Goal: Information Seeking & Learning: Learn about a topic

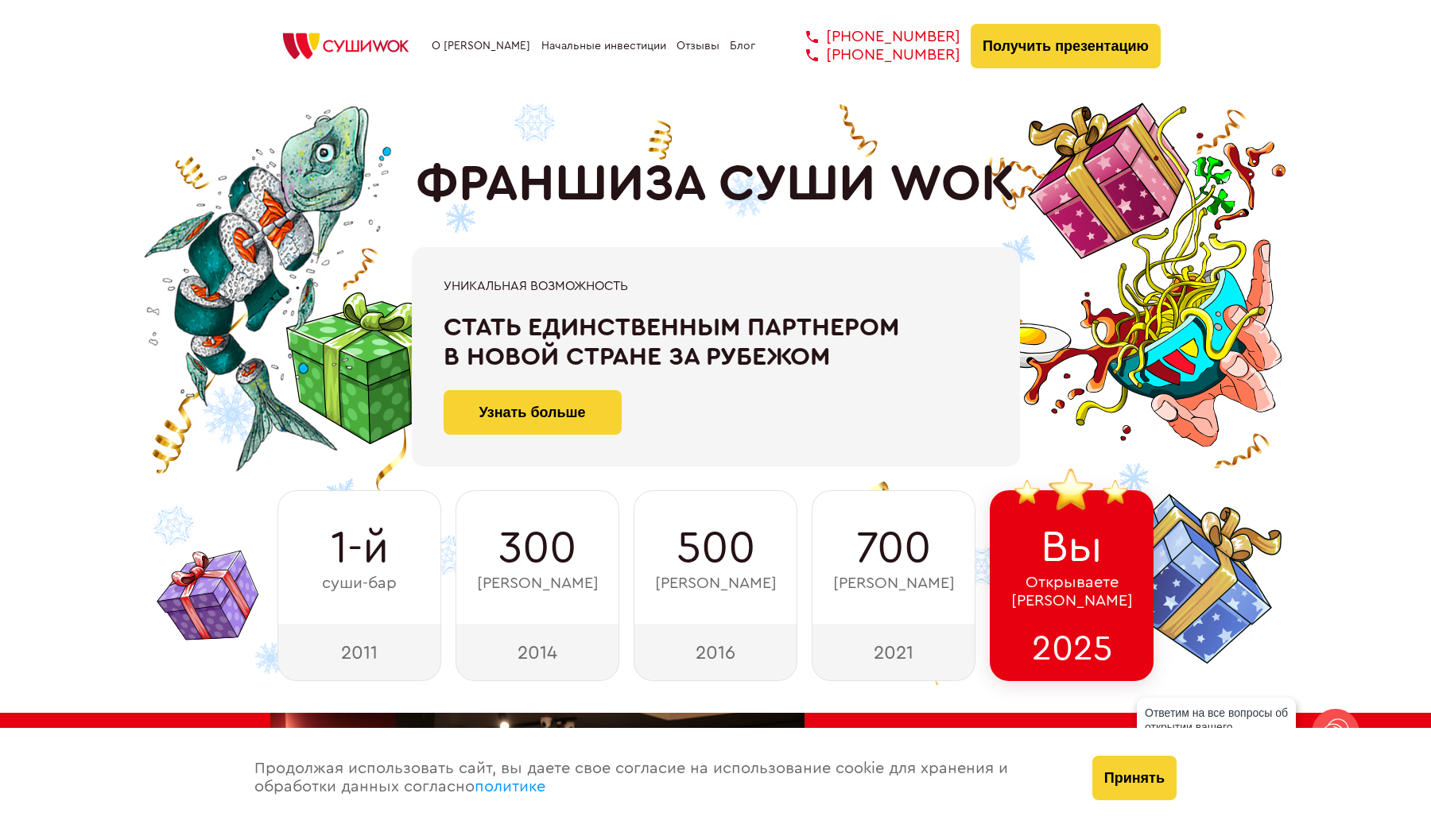
drag, startPoint x: 851, startPoint y: 364, endPoint x: 443, endPoint y: 282, distance: 416.7
click at [443, 282] on div "Уникальная возможность Стать единственным партнером в новой стране за рубежом У…" at bounding box center [716, 356] width 608 height 219
copy div "Уникальная возможность Стать единственным партнером в новой стране за рубежом"
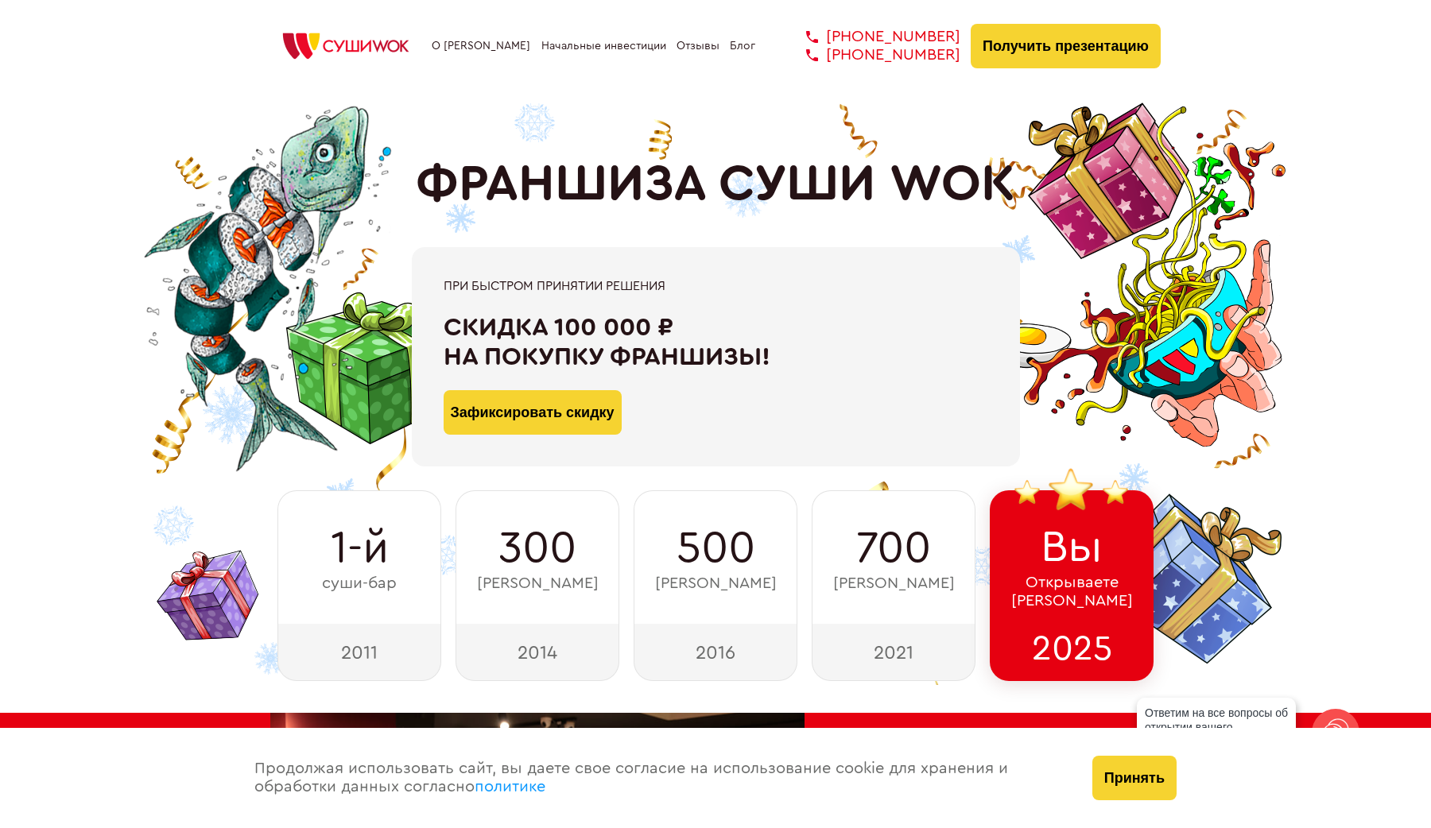
drag, startPoint x: 794, startPoint y: 358, endPoint x: 445, endPoint y: 281, distance: 357.2
click at [445, 281] on div "При быстром принятии решения Скидка 100 000 ₽ на покупку франшизы! Зафиксироват…" at bounding box center [716, 357] width 544 height 156
copy div "При быстром принятии решения Скидка 100 000 ₽ на покупку франшизы!"
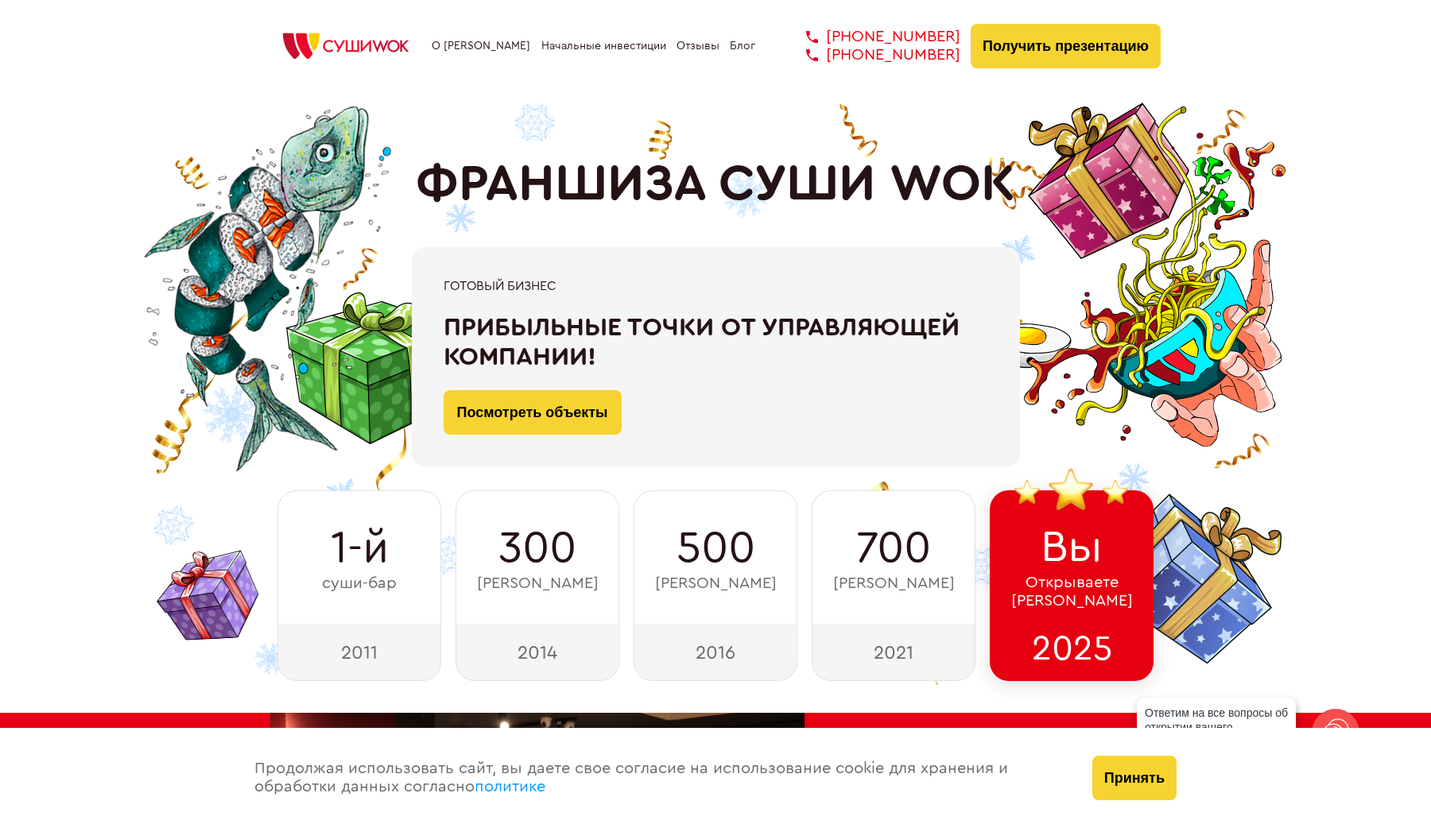
drag, startPoint x: 610, startPoint y: 360, endPoint x: 444, endPoint y: 284, distance: 182.8
click at [444, 284] on div "Готовый бизнес Прибыльные точки от управляющей компании! Посмотреть объекты" at bounding box center [716, 357] width 544 height 156
copy div "Готовый бизнес Прибыльные точки от управляющей компании!"
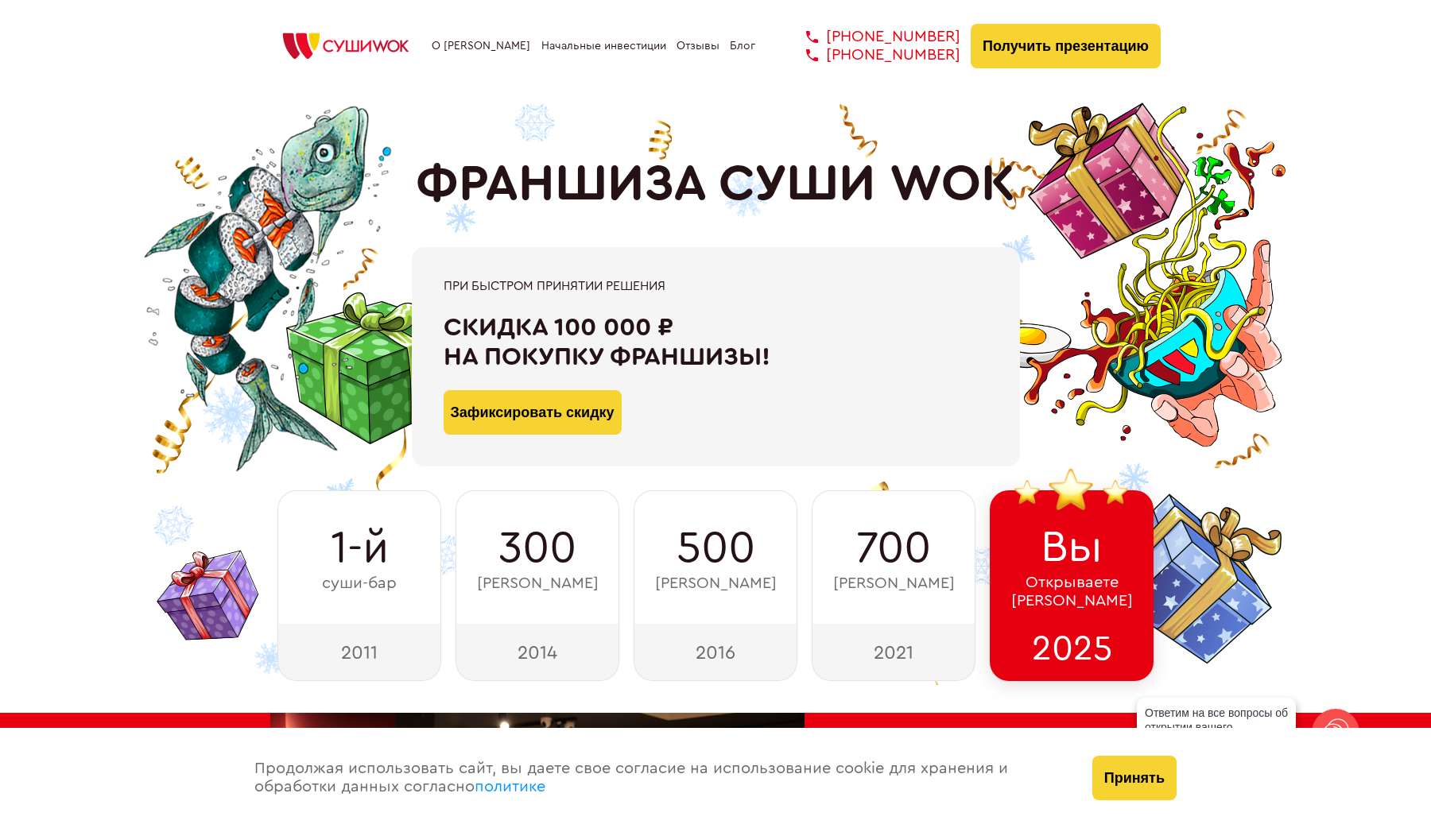
drag, startPoint x: 826, startPoint y: 363, endPoint x: 443, endPoint y: 286, distance: 390.8
click at [443, 286] on div "При быстром принятии решения Скидка 100 000 ₽ на покупку франшизы! Зафиксироват…" at bounding box center [716, 356] width 608 height 219
copy div "При быстром принятии решения Скидка 100 000 ₽ на покупку франшизы!"
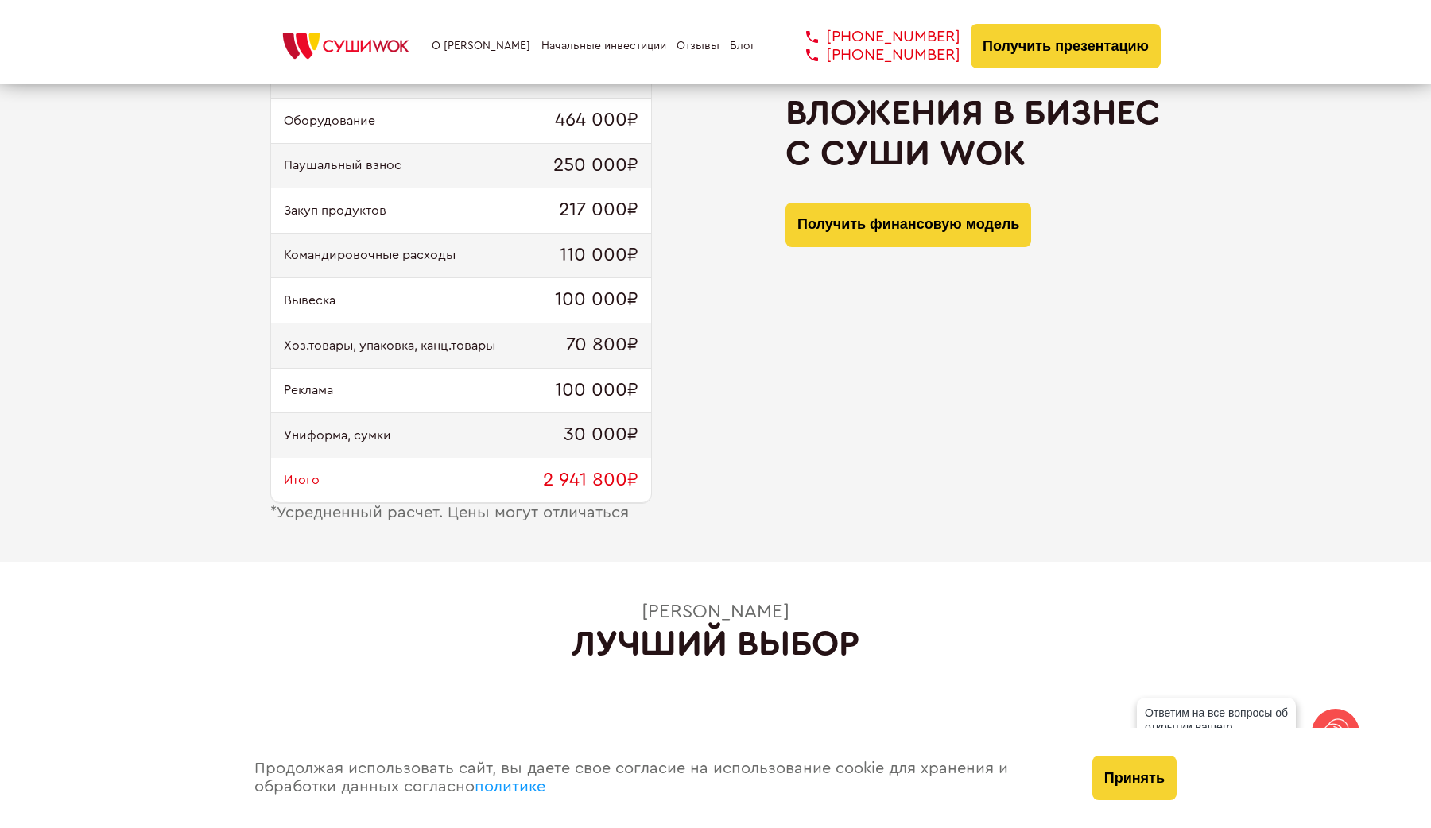
scroll to position [1681, 0]
drag, startPoint x: 528, startPoint y: 482, endPoint x: 637, endPoint y: 489, distance: 109.1
click at [637, 489] on div "Итого 2 941 800₽" at bounding box center [461, 480] width 380 height 45
copy span "2 941 800₽"
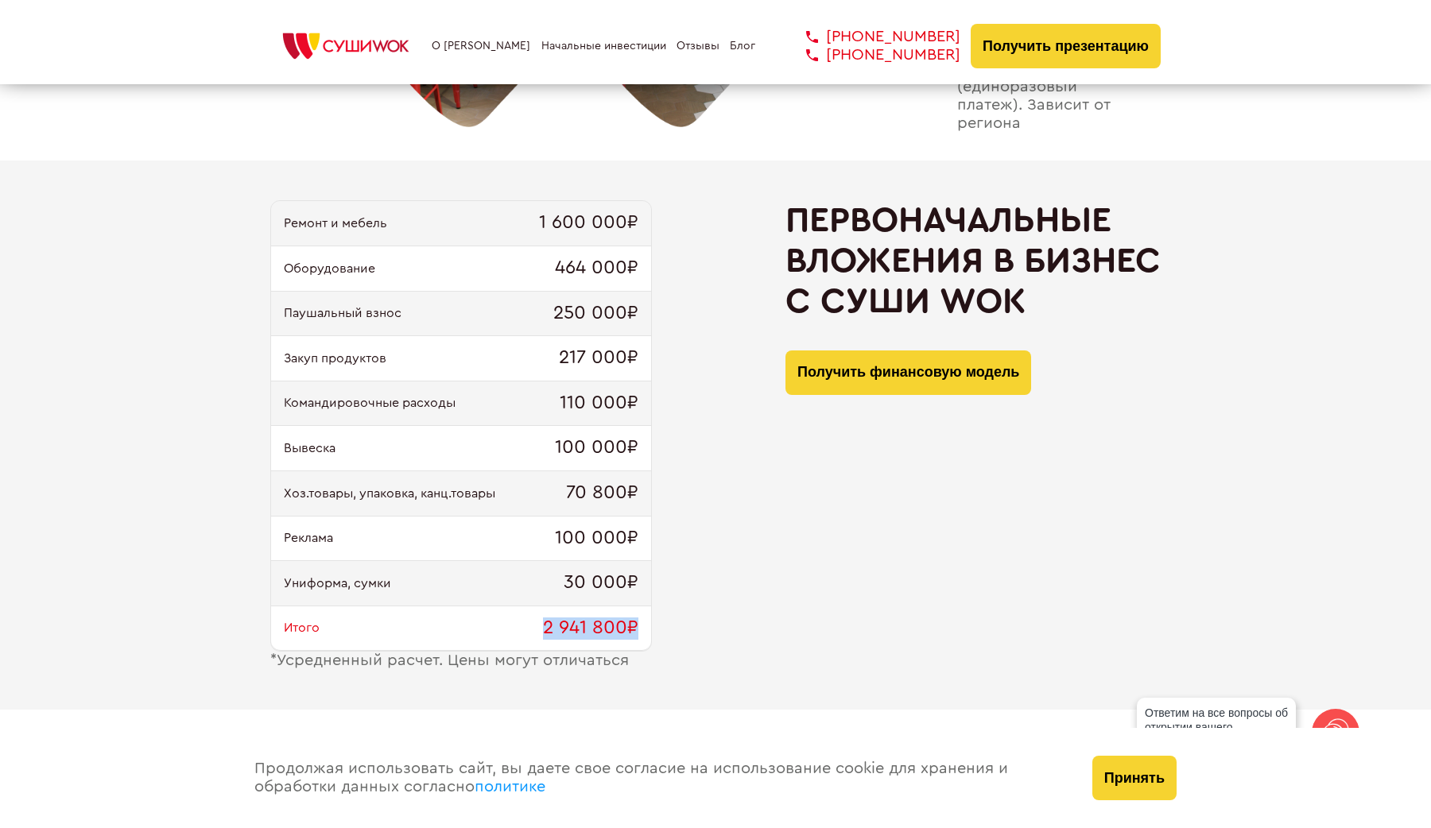
scroll to position [1513, 0]
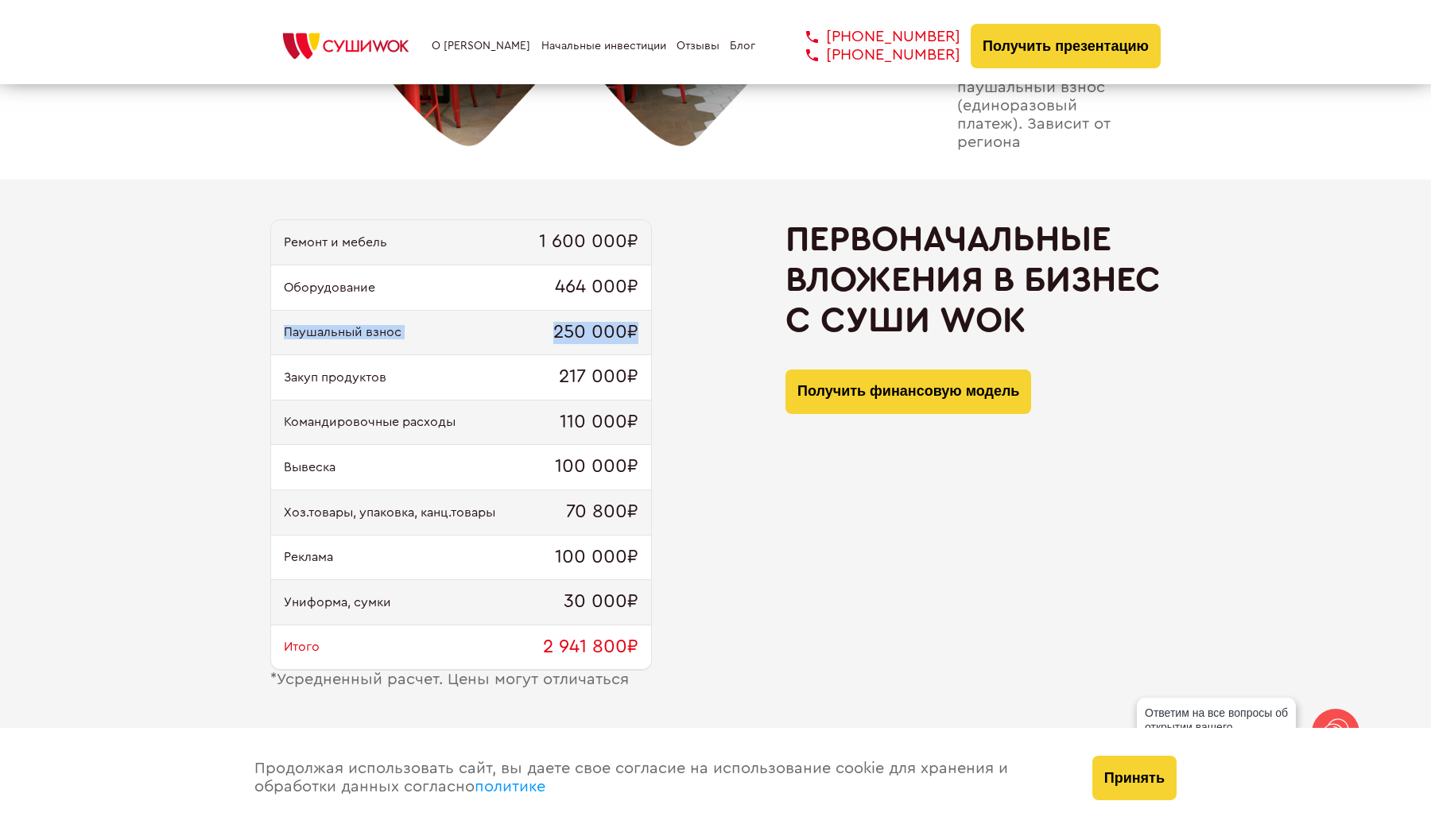
drag, startPoint x: 286, startPoint y: 342, endPoint x: 666, endPoint y: 335, distance: 380.0
click at [666, 335] on div "Ремонт и мебель 1 600 000₽ Оборудование 464 000₽ Паушальный взнос 250 000₽ Заку…" at bounding box center [715, 454] width 890 height 470
copy div "Паушальный взнос 250 000₽"
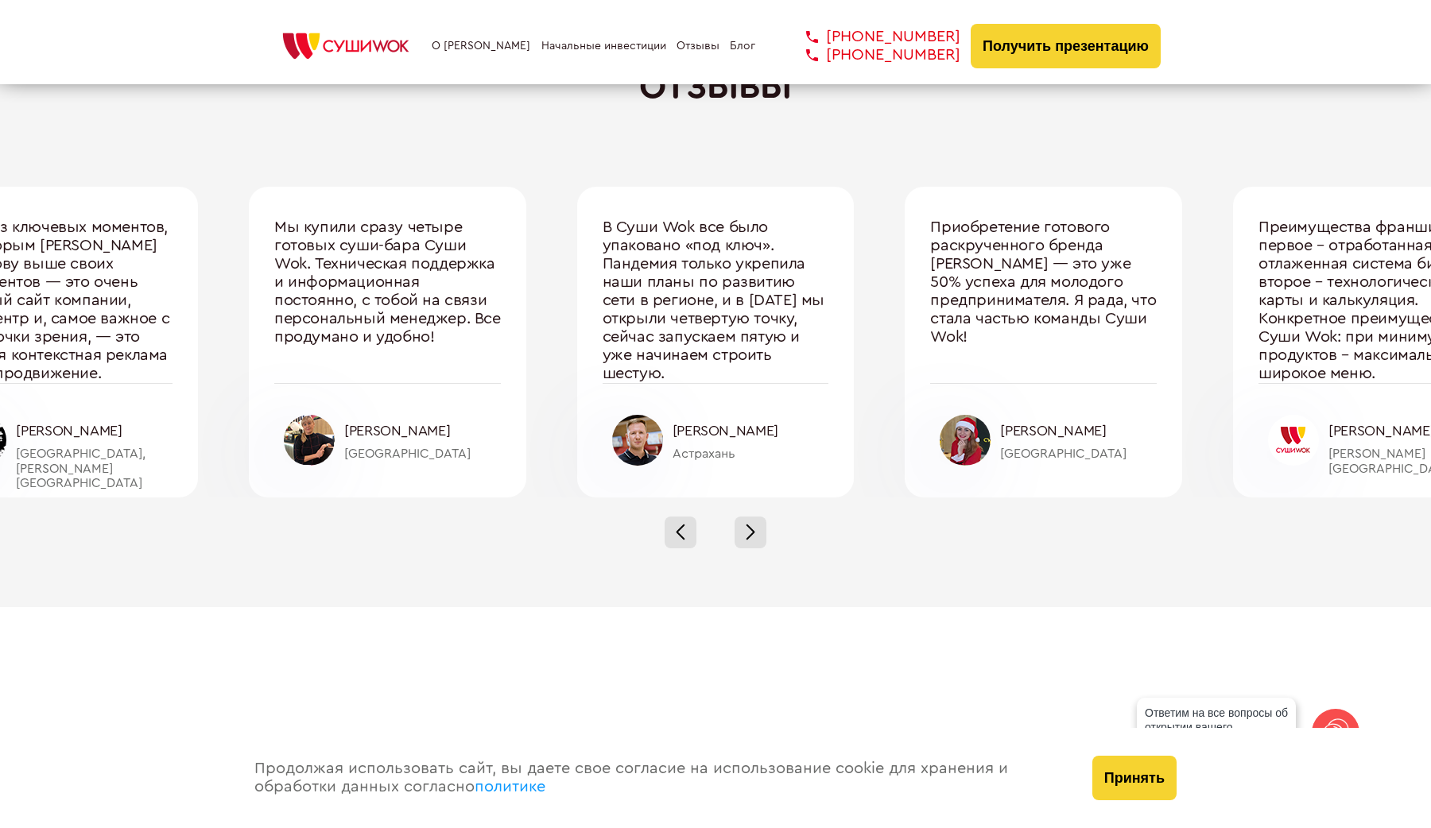
scroll to position [5289, 0]
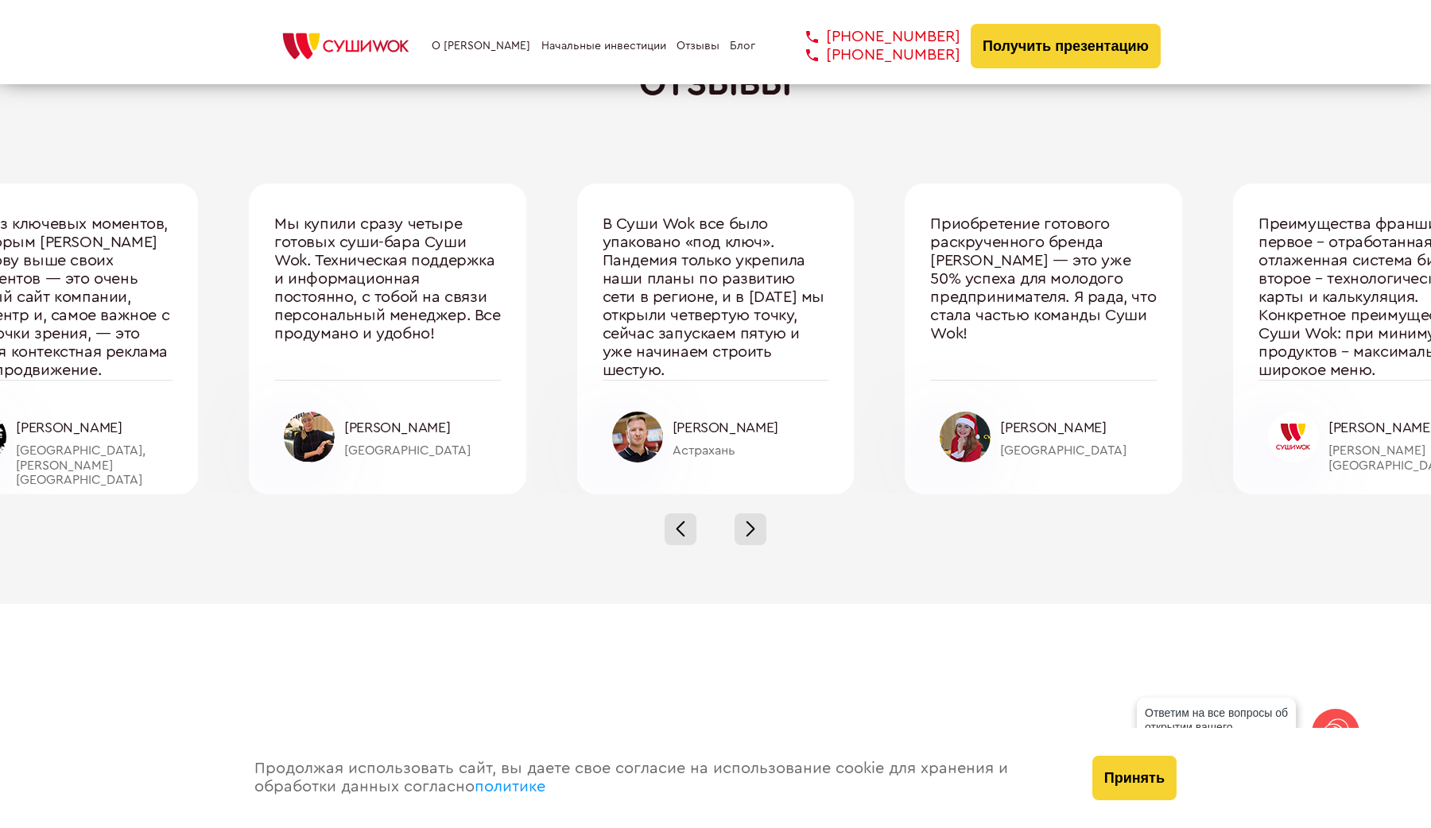
click at [723, 436] on div "[PERSON_NAME]" at bounding box center [750, 428] width 157 height 17
click at [695, 458] on div "Астрахань" at bounding box center [750, 451] width 157 height 14
click at [695, 331] on div "В Суши Wok все было упаковано «под ключ». Пандемия только укрепила наши планы п…" at bounding box center [716, 297] width 227 height 165
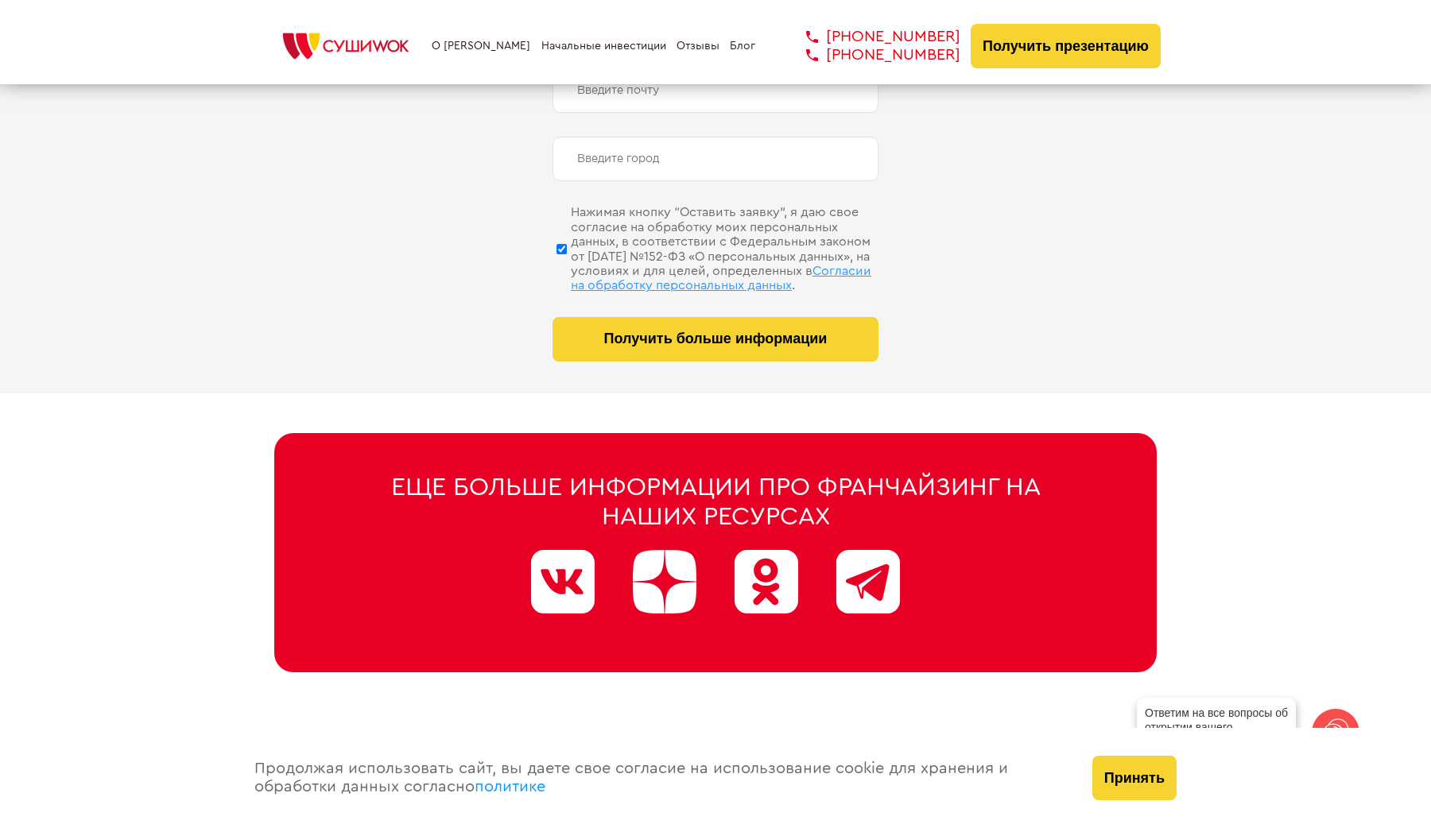
scroll to position [7968, 0]
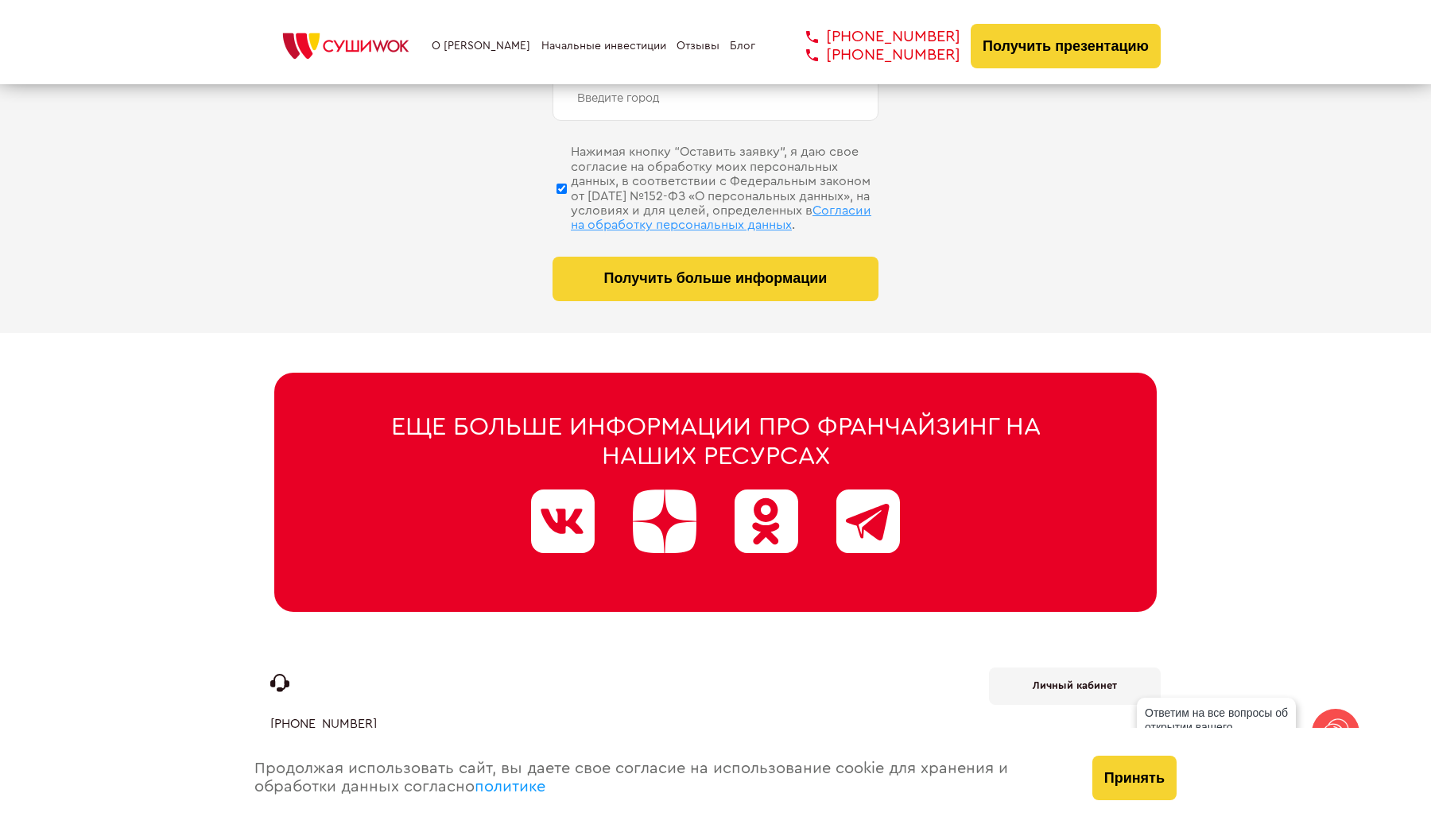
click at [560, 525] on div at bounding box center [563, 522] width 64 height 64
click at [657, 522] on div at bounding box center [665, 522] width 64 height 64
click at [772, 520] on div at bounding box center [766, 522] width 64 height 64
click at [859, 517] on div at bounding box center [868, 522] width 64 height 64
